Goal: Information Seeking & Learning: Learn about a topic

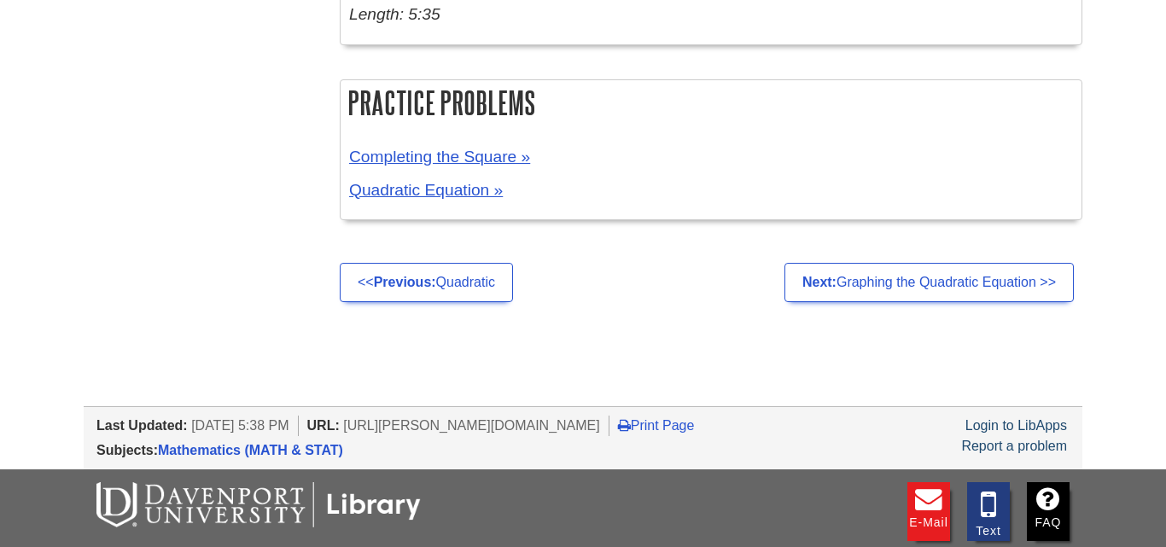
scroll to position [3449, 0]
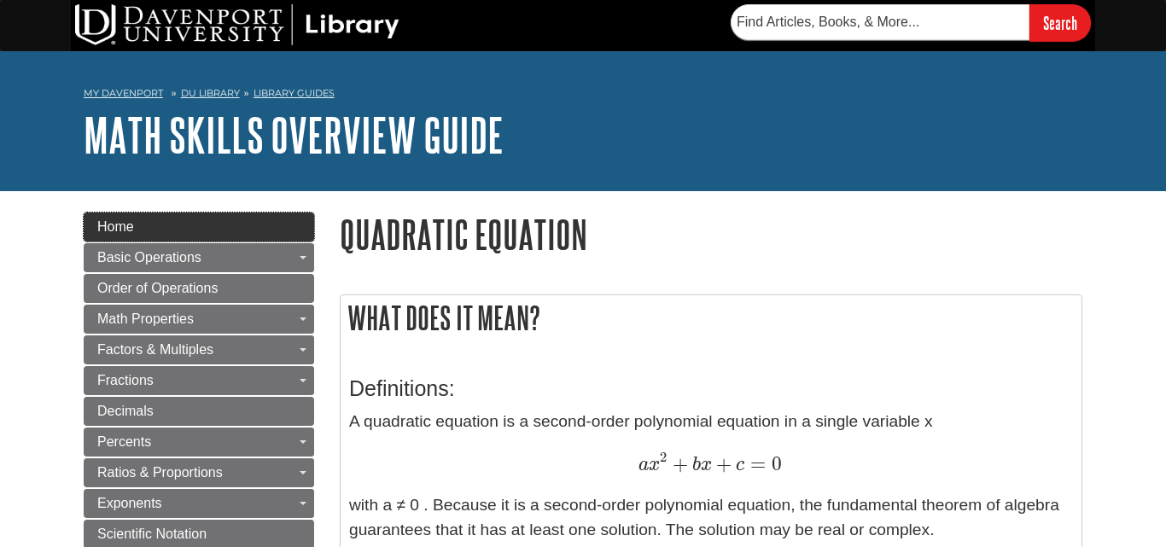
click at [123, 227] on span "Home" at bounding box center [115, 226] width 37 height 15
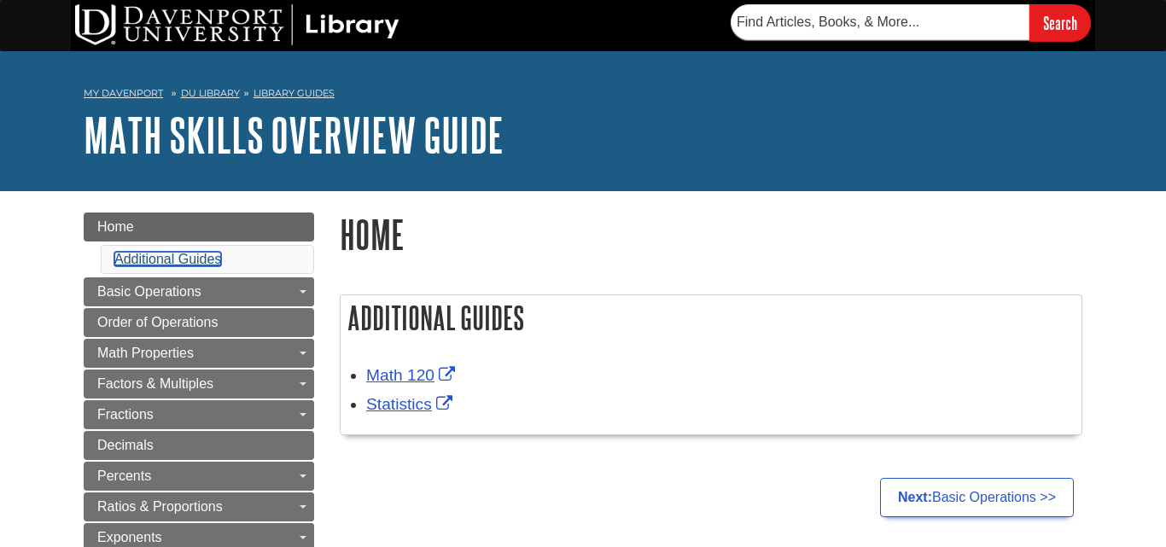
click at [142, 256] on link "Additional Guides" at bounding box center [167, 259] width 107 height 15
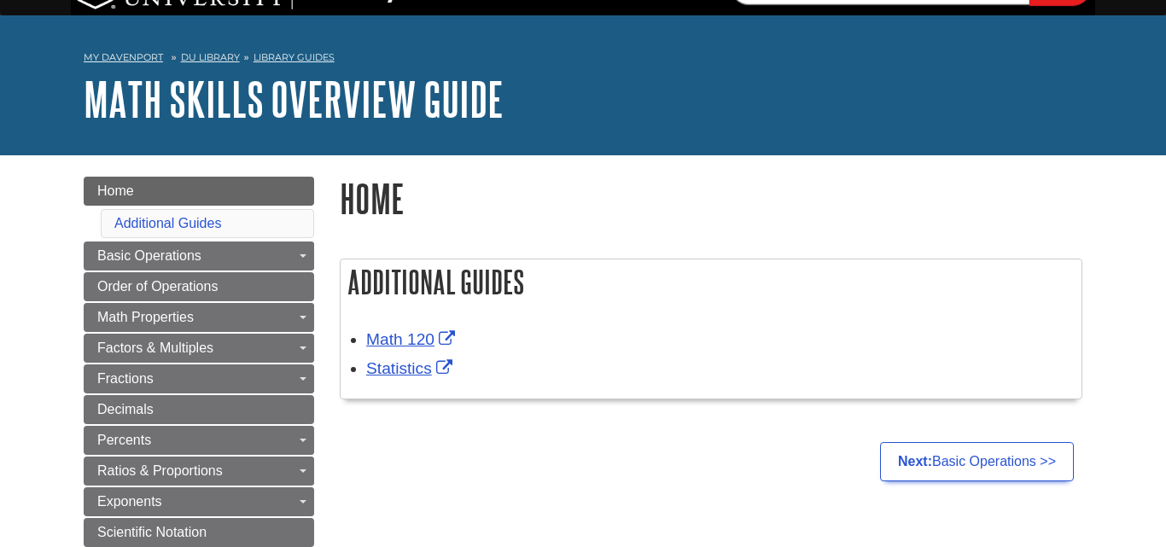
scroll to position [21, 0]
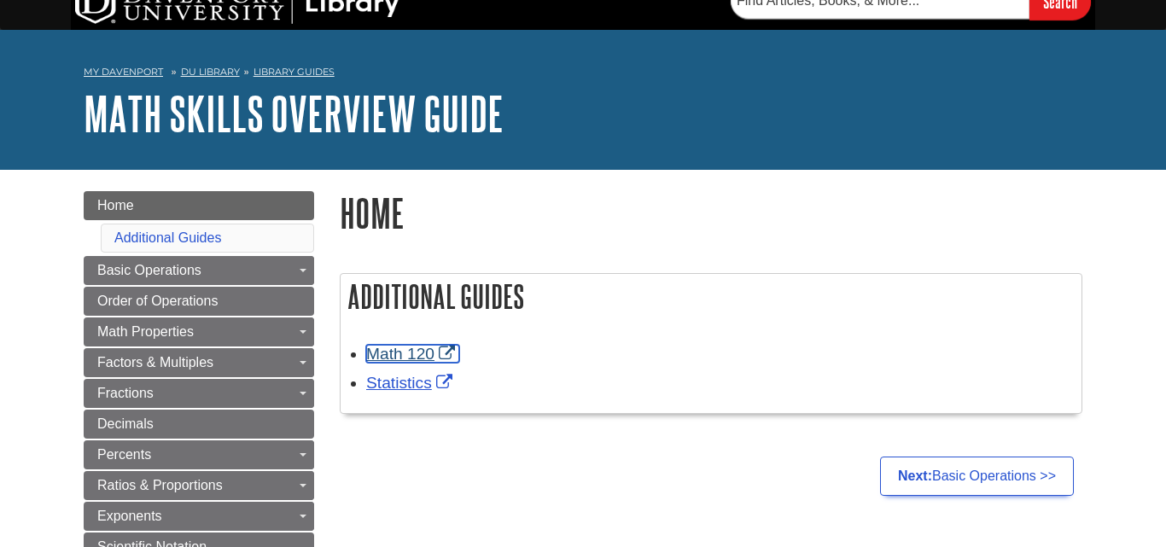
click at [422, 363] on link "Math 120" at bounding box center [412, 354] width 93 height 18
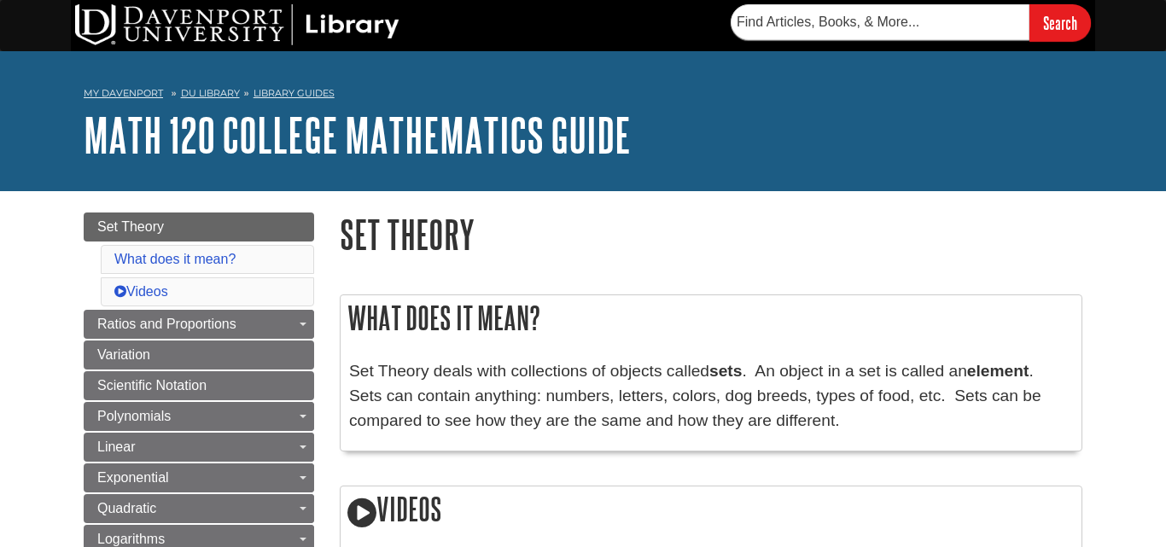
click at [552, 347] on div "What does it mean? Set Theory deals with collections of objects called sets . A…" at bounding box center [711, 373] width 743 height 157
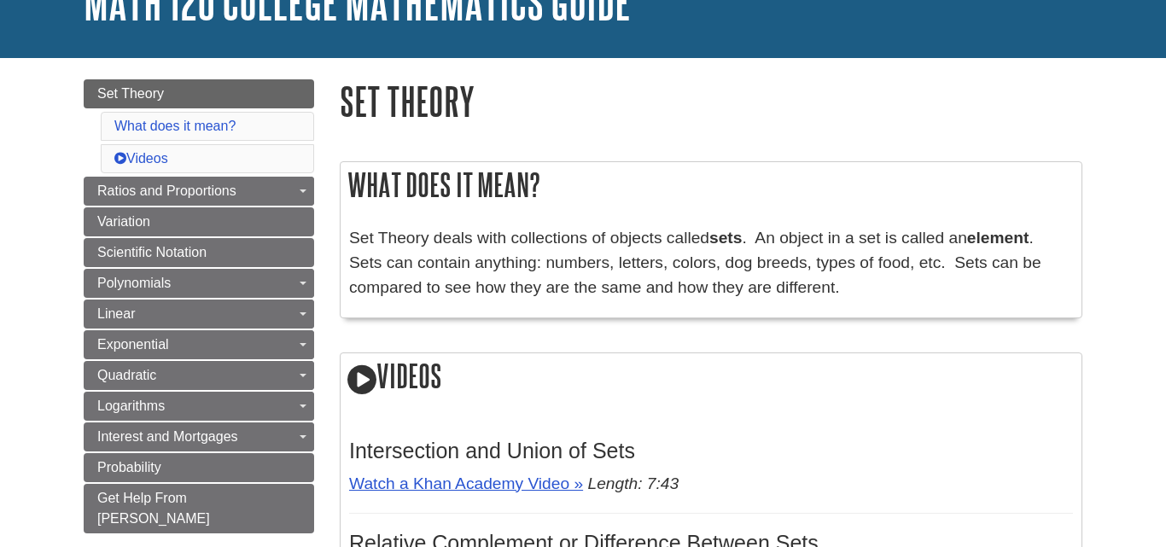
scroll to position [137, 0]
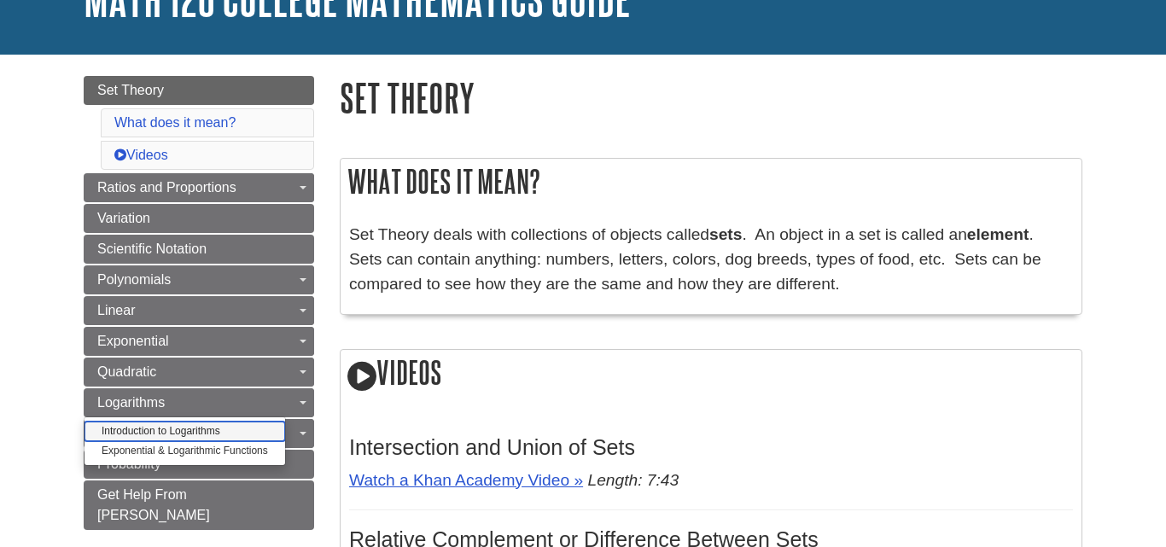
click at [204, 431] on link "Introduction to Logarithms" at bounding box center [185, 432] width 201 height 20
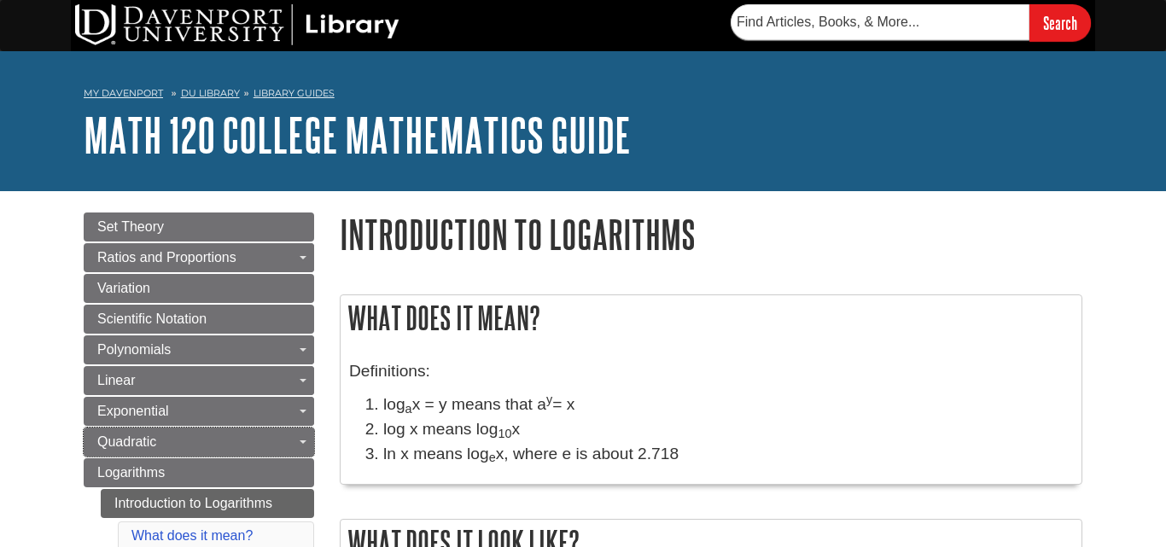
click at [204, 431] on link "Quadratic" at bounding box center [199, 442] width 231 height 29
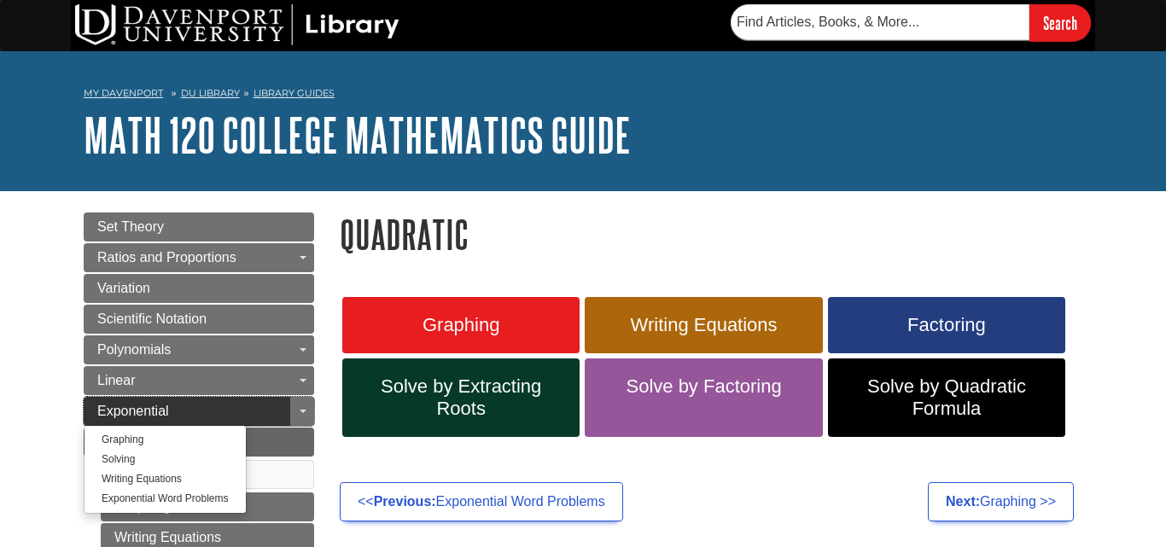
click at [131, 410] on span "Exponential" at bounding box center [133, 411] width 72 height 15
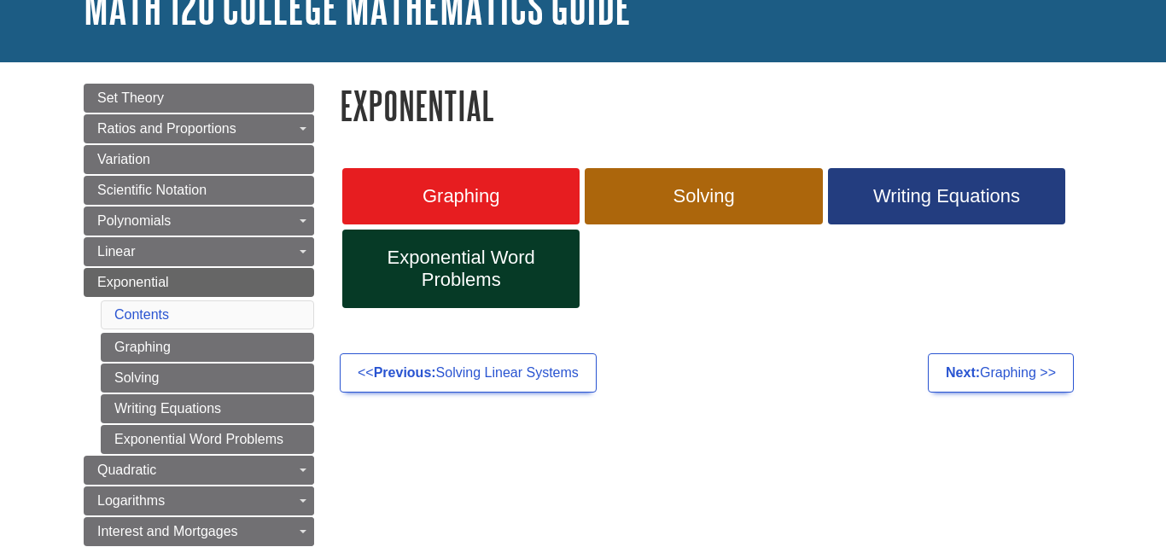
scroll to position [137, 0]
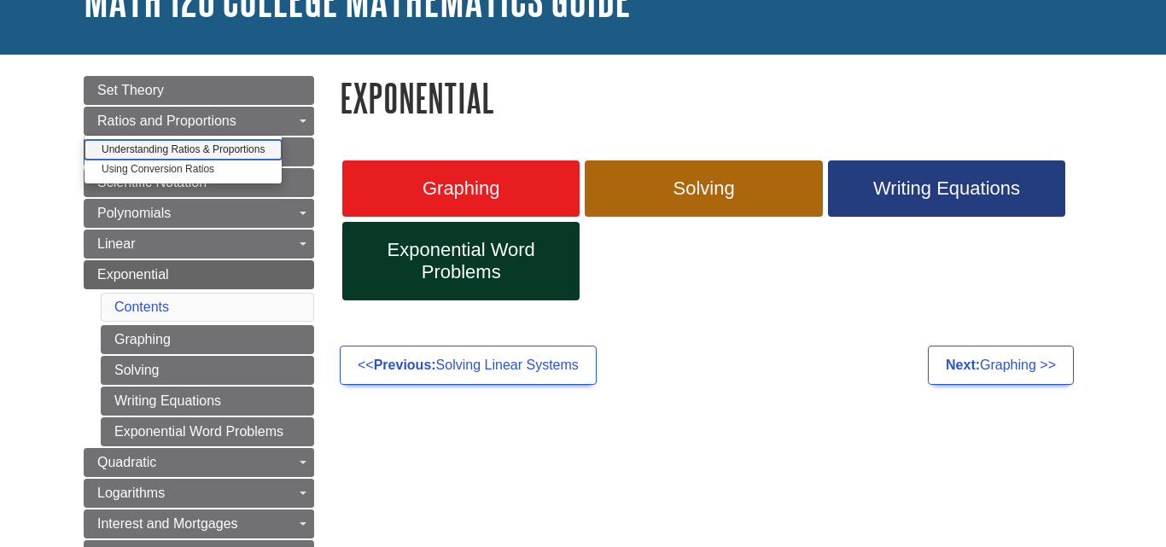
click at [120, 148] on link "Understanding Ratios & Proportions" at bounding box center [183, 150] width 197 height 20
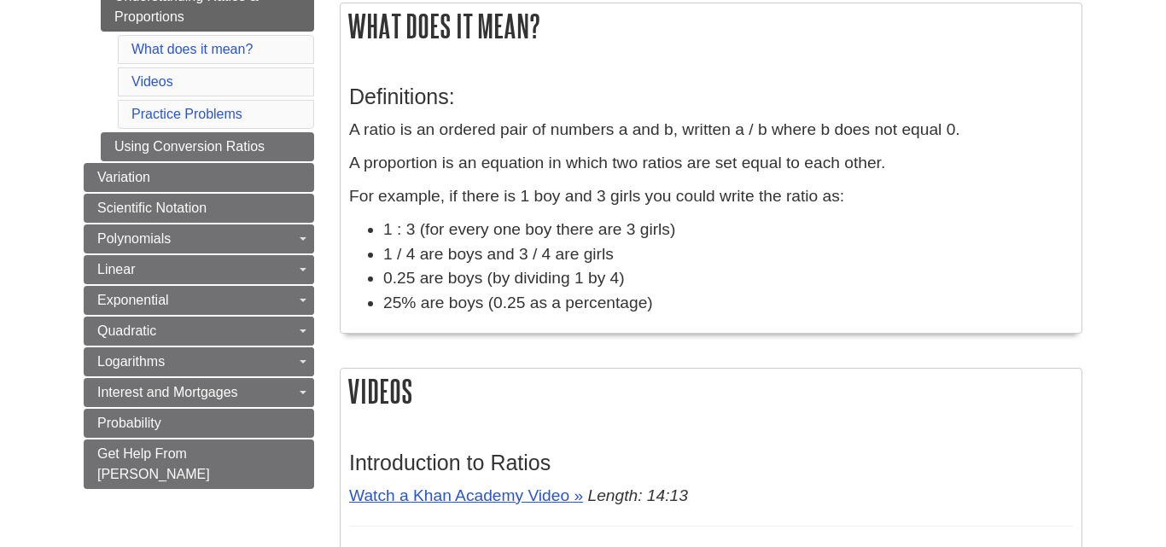
scroll to position [273, 0]
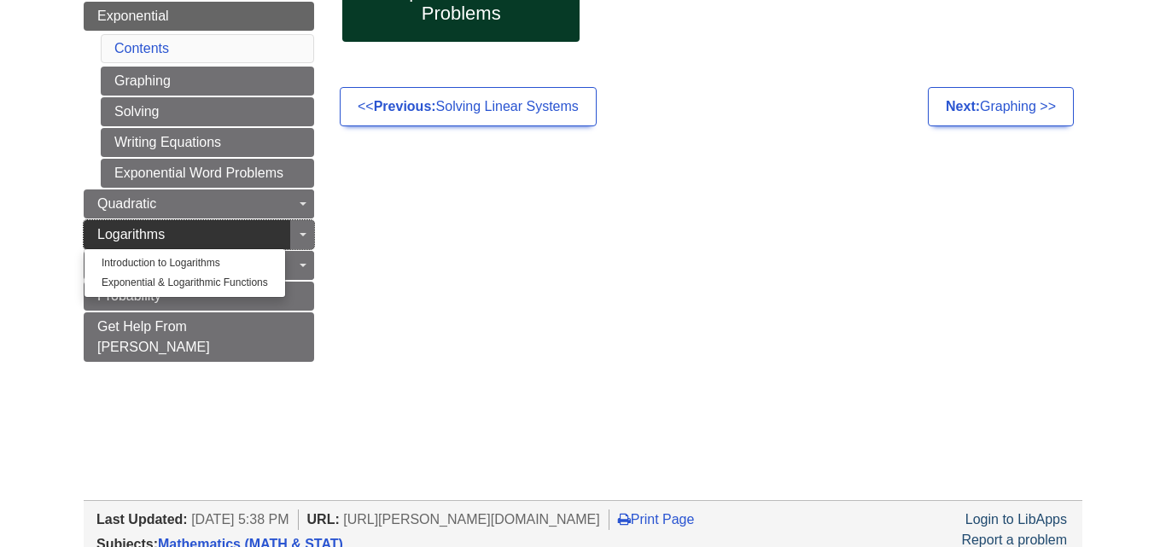
scroll to position [410, 0]
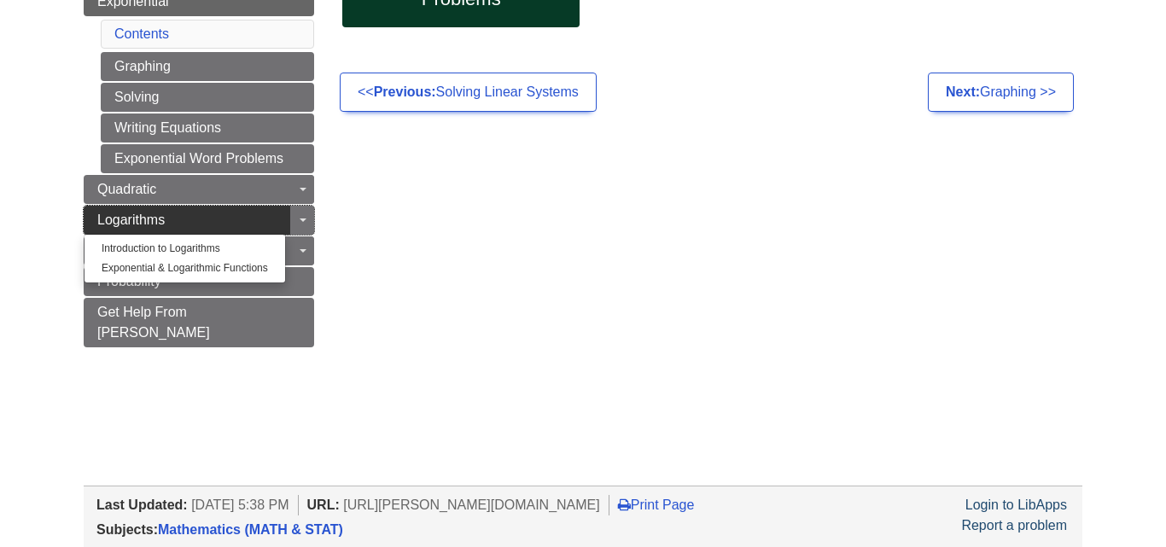
click at [151, 214] on span "Logarithms" at bounding box center [130, 220] width 67 height 15
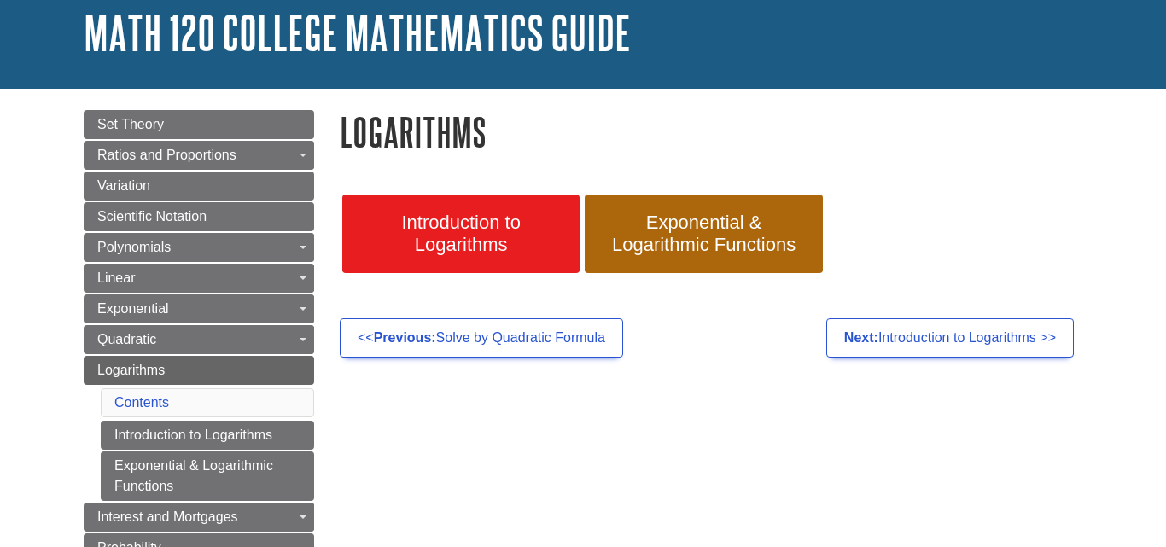
scroll to position [137, 0]
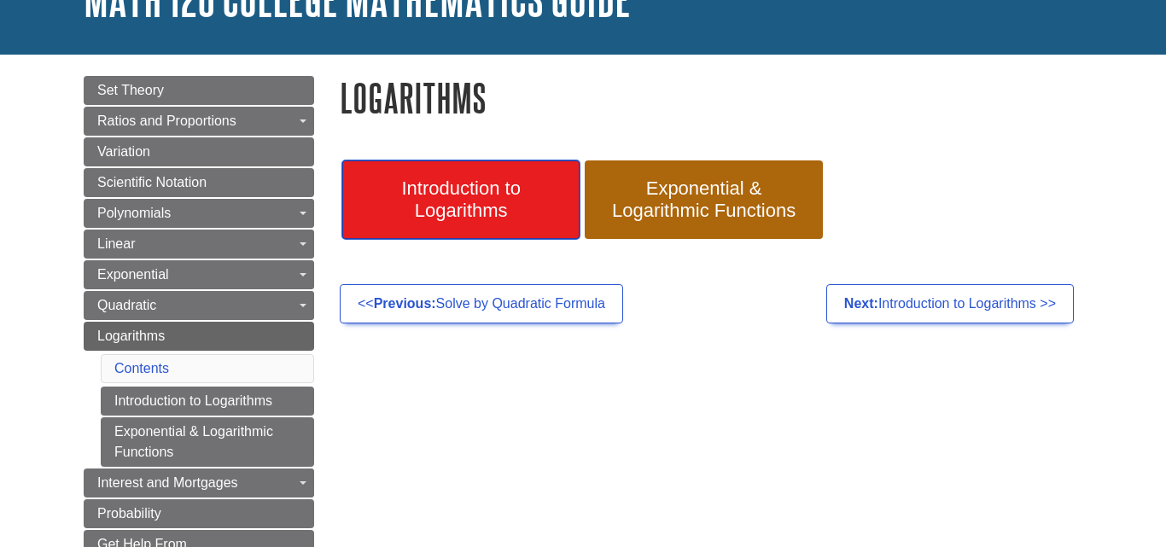
click at [432, 192] on span "Introduction to Logarithms" at bounding box center [461, 200] width 212 height 44
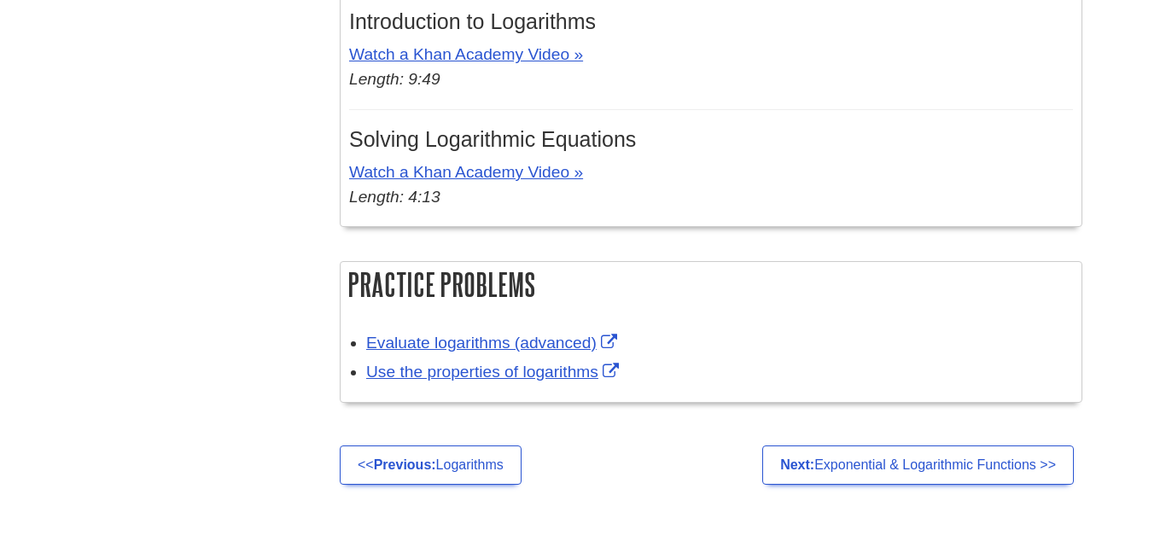
scroll to position [1025, 0]
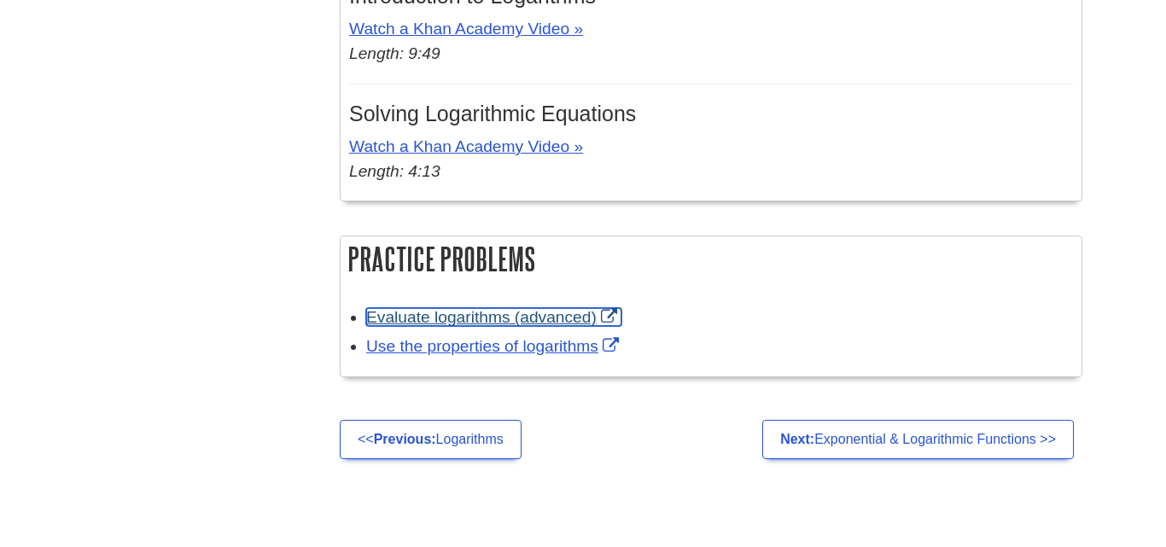
click at [547, 313] on link "Evaluate logarithms (advanced)" at bounding box center [493, 317] width 255 height 18
click at [495, 54] on p "Watch a Khan Academy Video » Length: 9:49" at bounding box center [711, 42] width 724 height 50
click at [499, 44] on p "Watch a Khan Academy Video » Length: 9:49" at bounding box center [711, 42] width 724 height 50
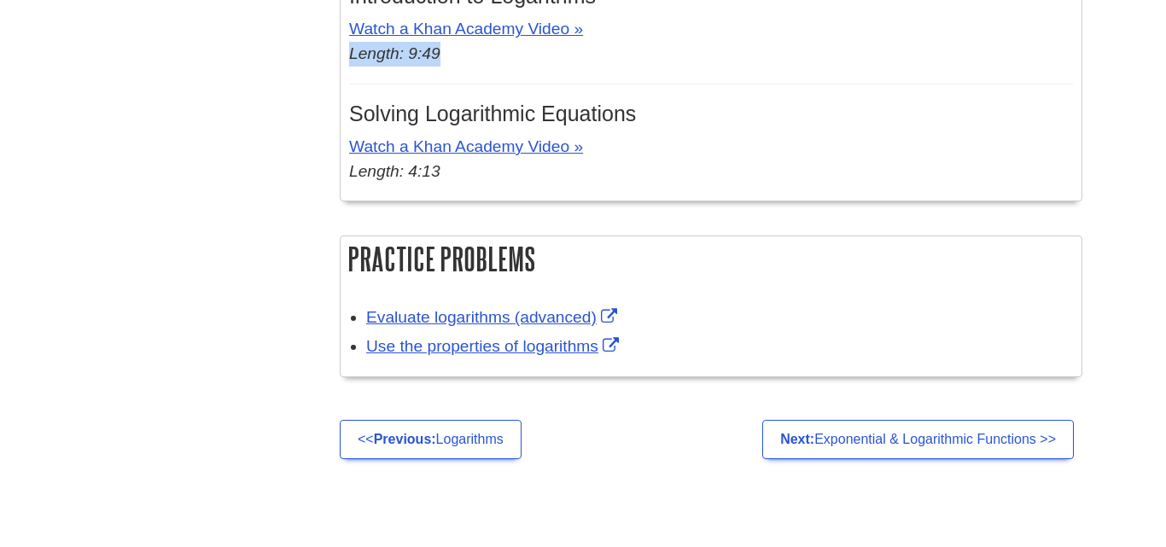
click at [499, 44] on p "Watch a Khan Academy Video » Length: 9:49" at bounding box center [711, 42] width 724 height 50
